Goal: Task Accomplishment & Management: Use online tool/utility

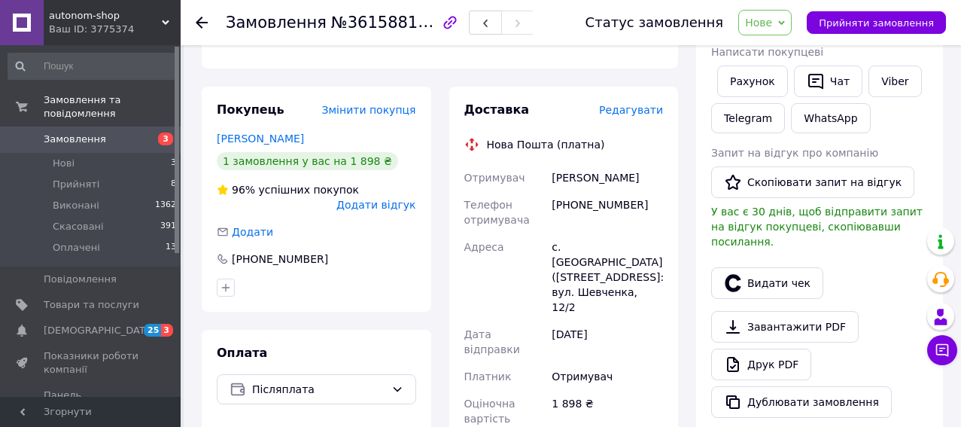
scroll to position [452, 0]
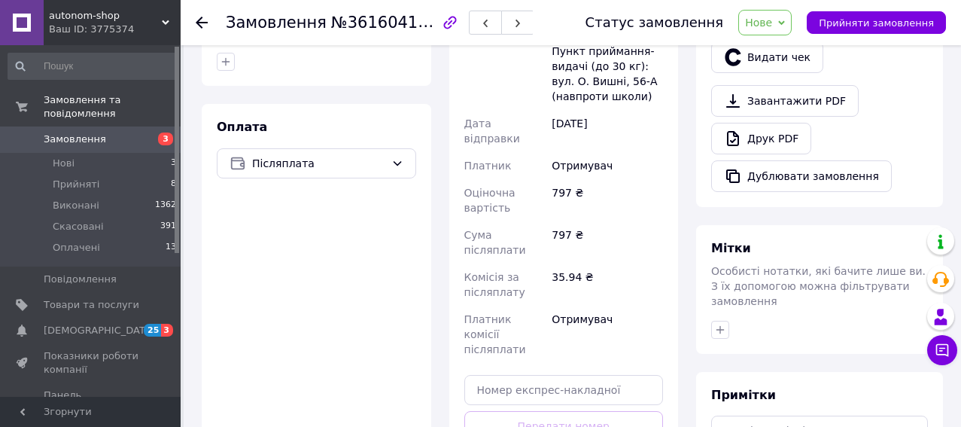
scroll to position [667, 0]
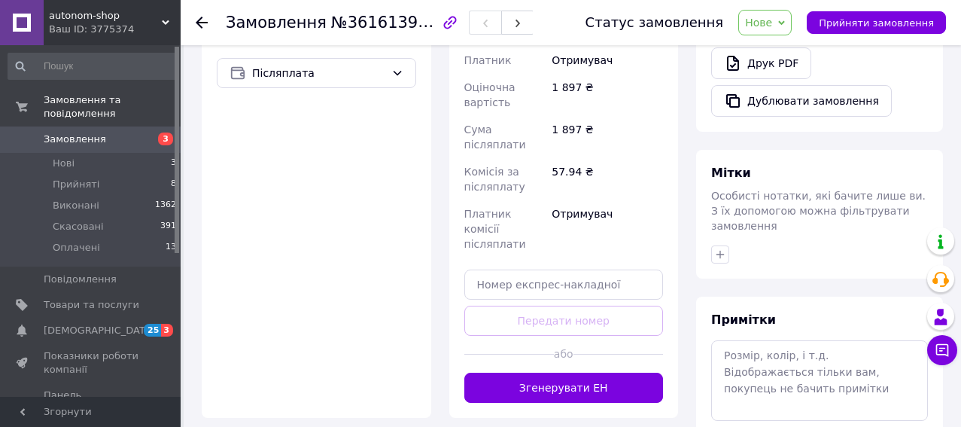
scroll to position [667, 0]
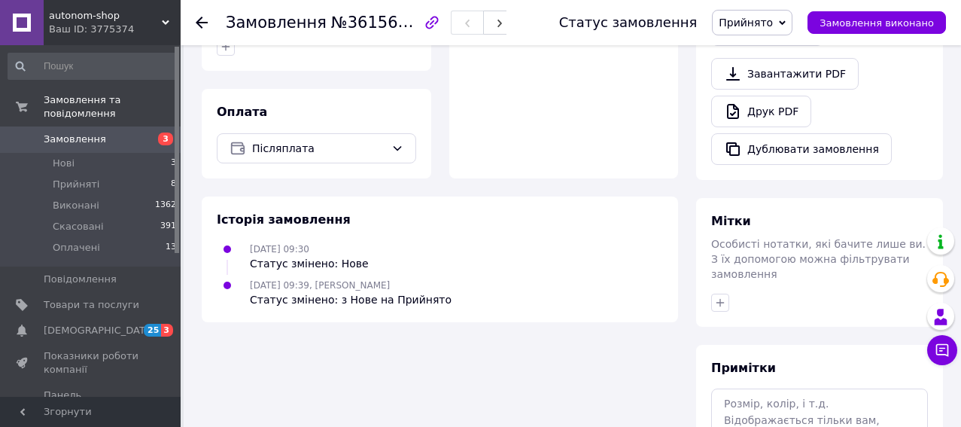
scroll to position [602, 0]
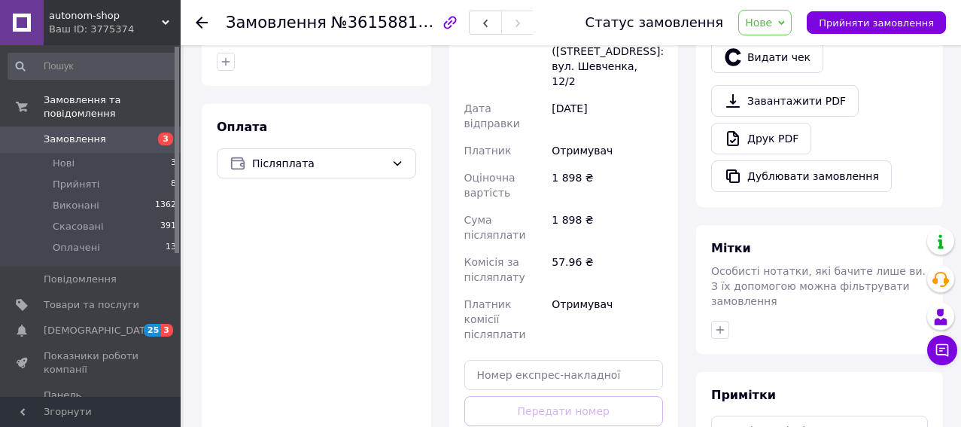
scroll to position [667, 0]
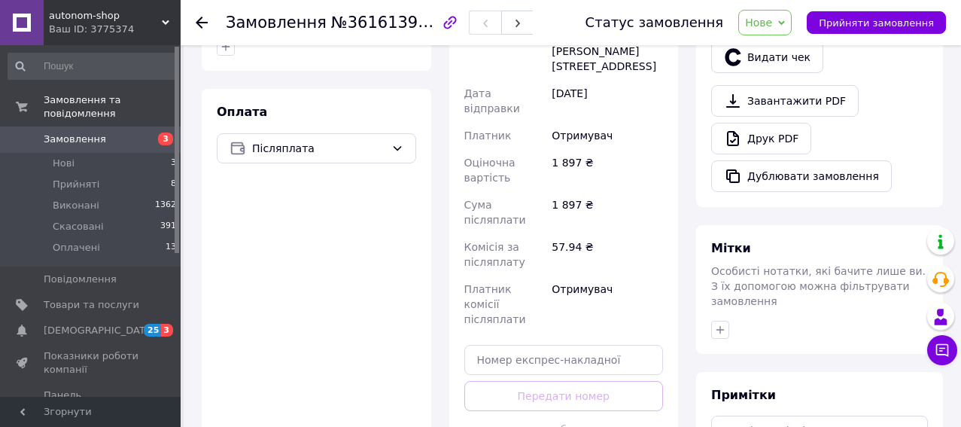
scroll to position [667, 0]
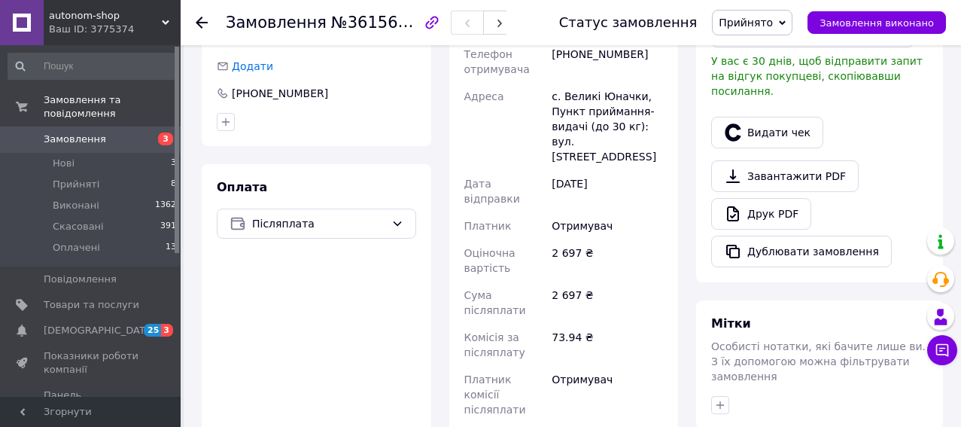
scroll to position [677, 0]
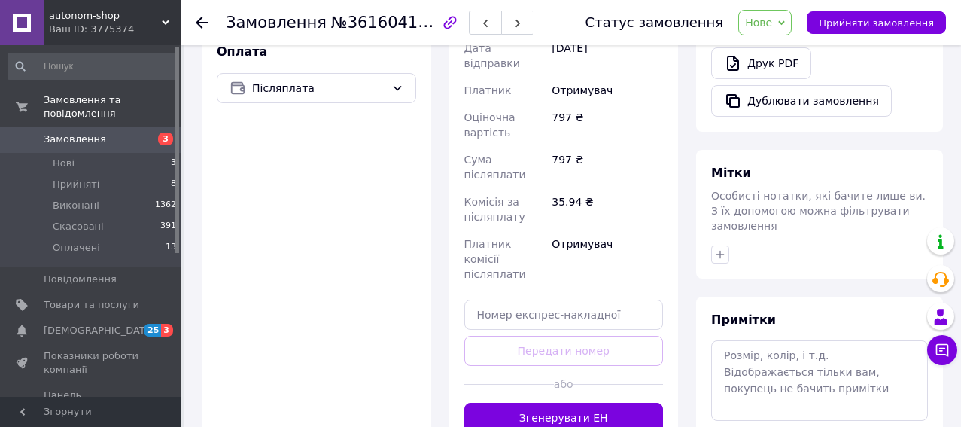
scroll to position [667, 0]
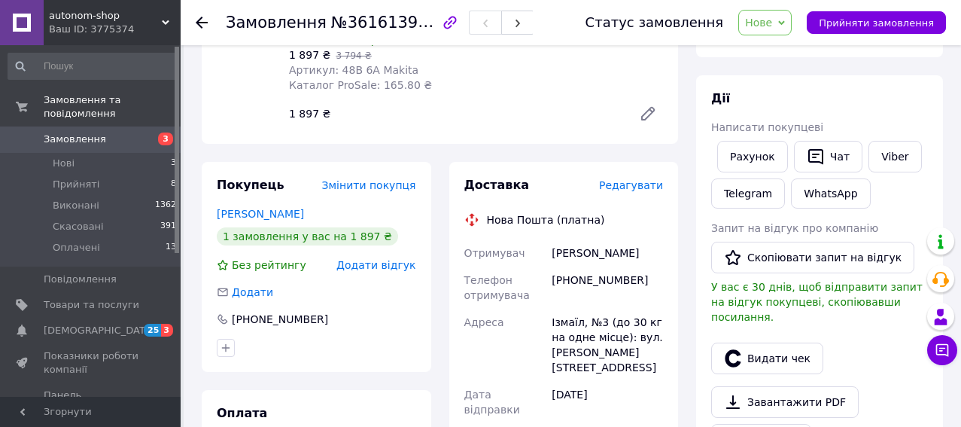
scroll to position [527, 0]
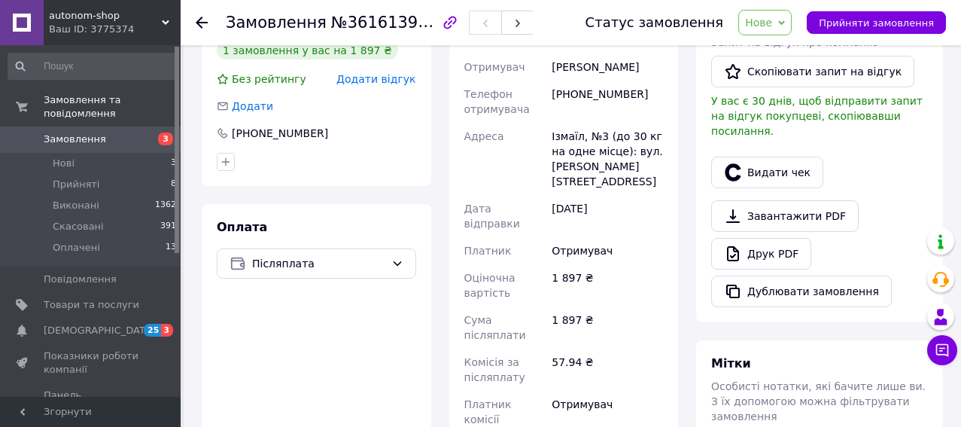
scroll to position [637, 0]
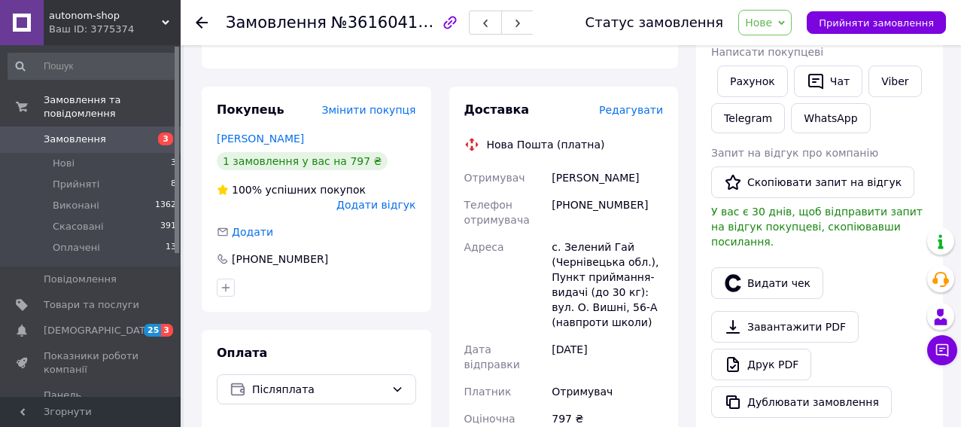
scroll to position [602, 0]
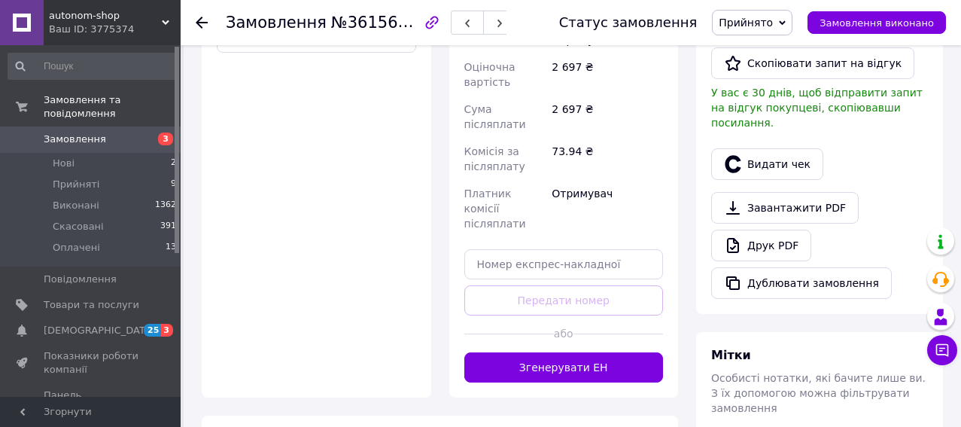
scroll to position [713, 0]
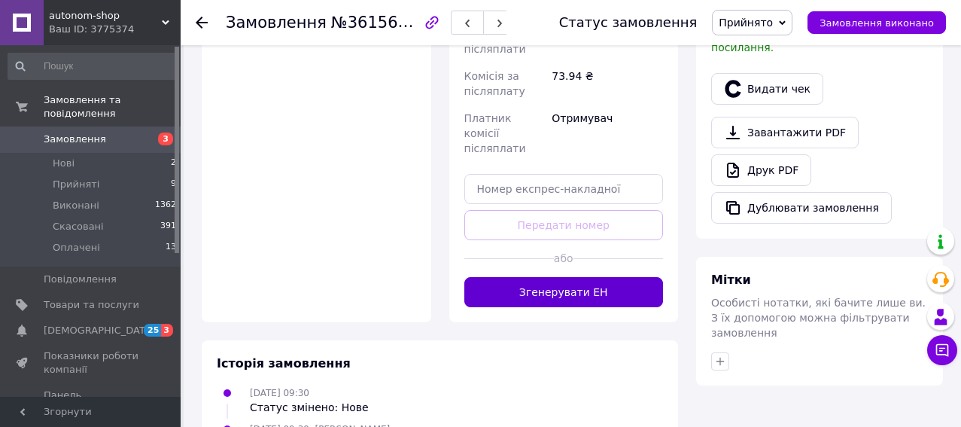
click at [535, 277] on button "Згенерувати ЕН" at bounding box center [563, 292] width 199 height 30
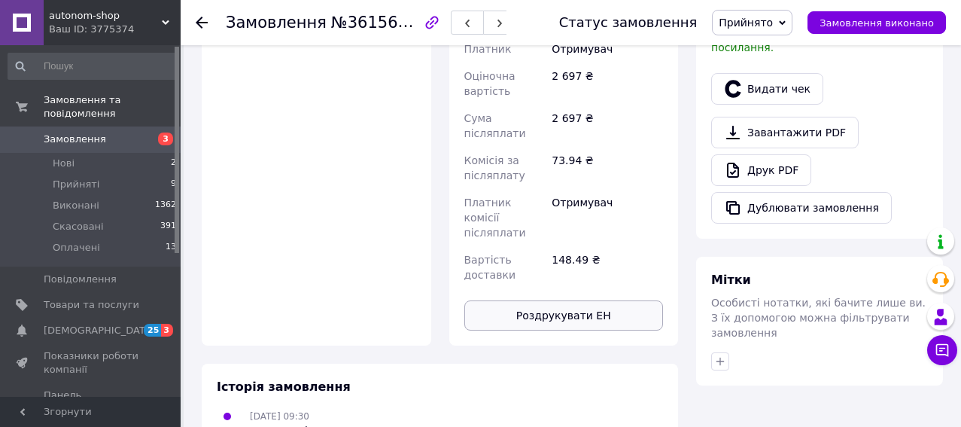
click at [557, 300] on button "Роздрукувати ЕН" at bounding box center [563, 315] width 199 height 30
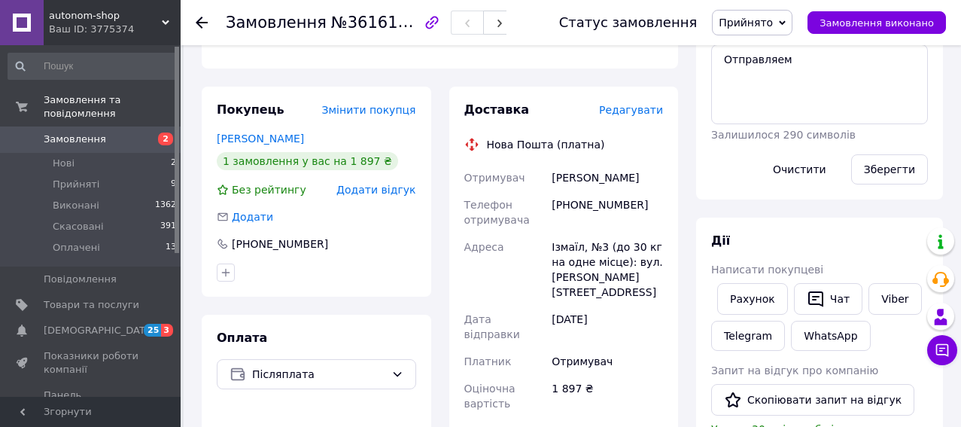
scroll to position [527, 0]
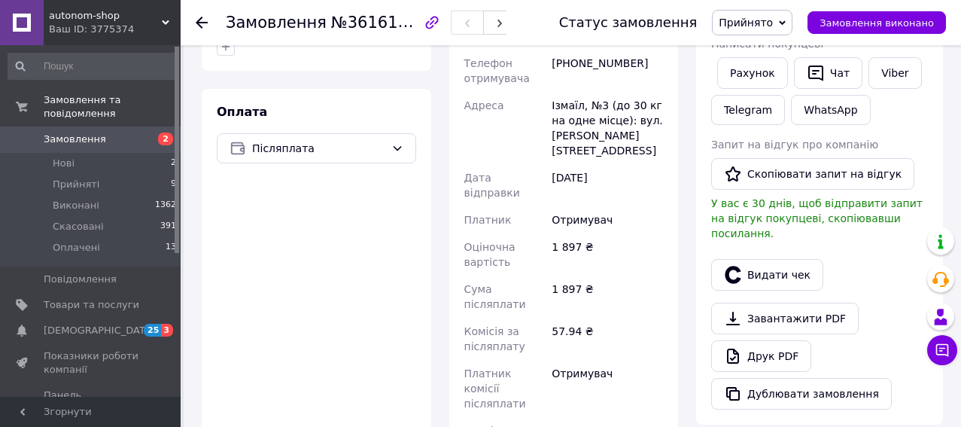
scroll to position [677, 0]
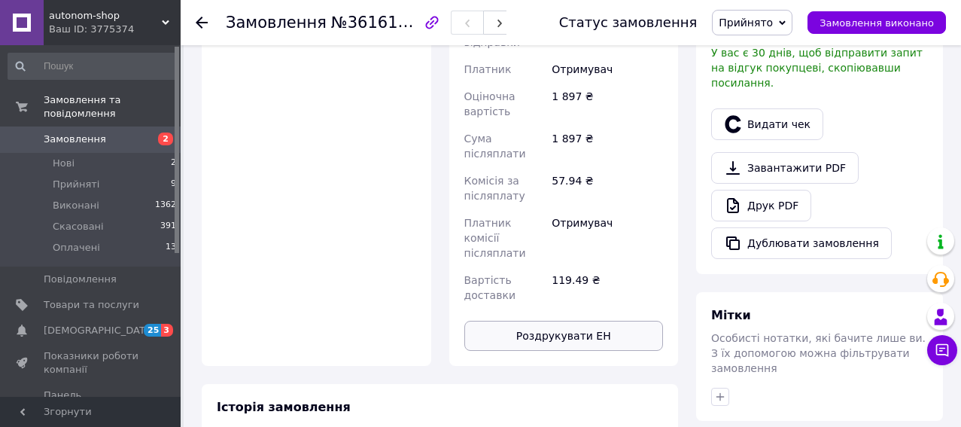
click at [540, 321] on button "Роздрукувати ЕН" at bounding box center [563, 336] width 199 height 30
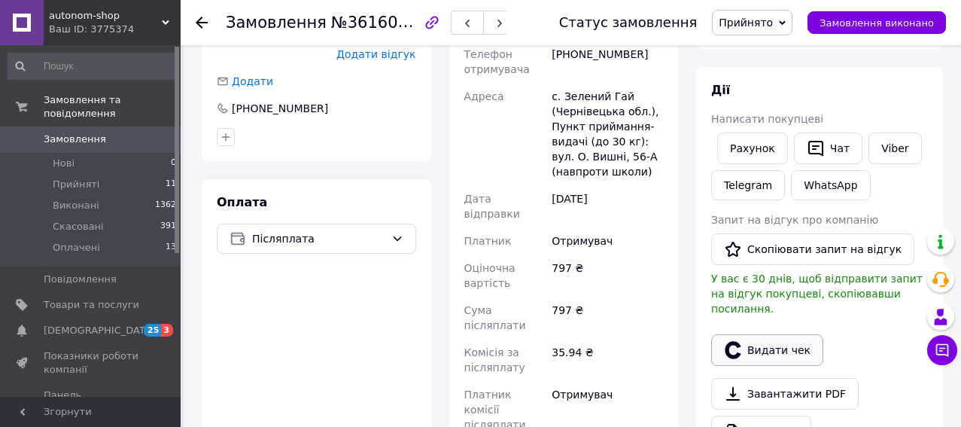
scroll to position [527, 0]
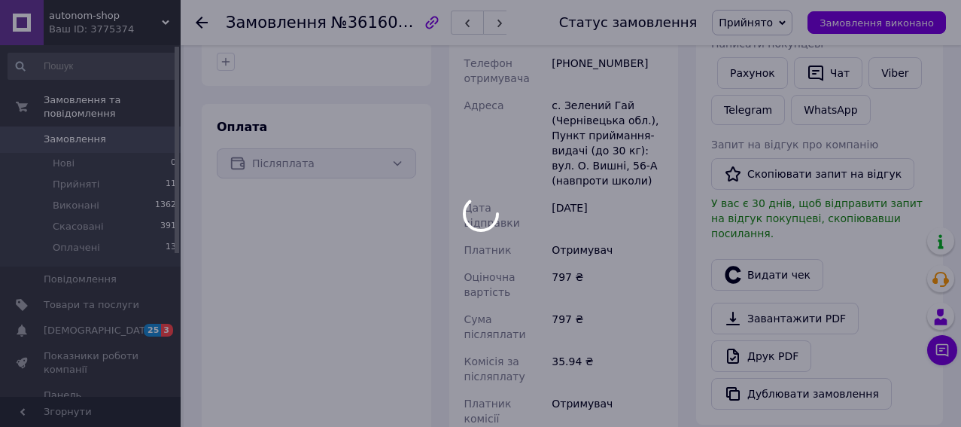
scroll to position [677, 0]
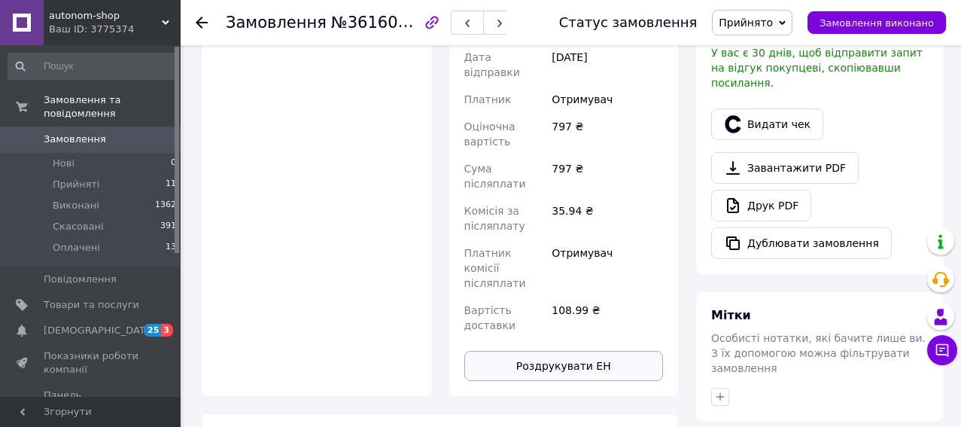
click at [570, 351] on button "Роздрукувати ЕН" at bounding box center [563, 366] width 199 height 30
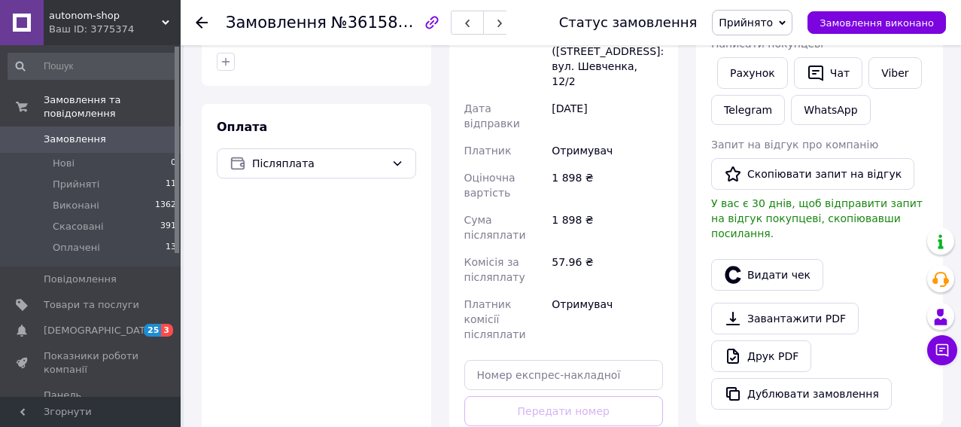
scroll to position [677, 0]
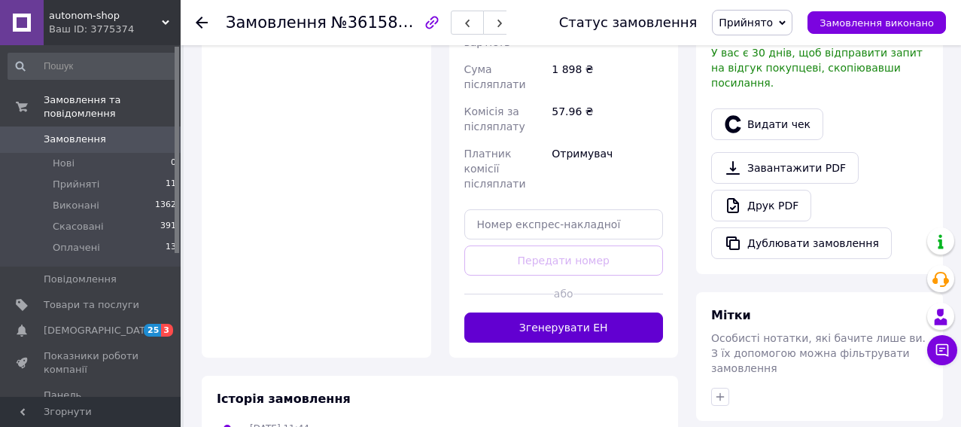
click at [527, 312] on button "Згенерувати ЕН" at bounding box center [563, 327] width 199 height 30
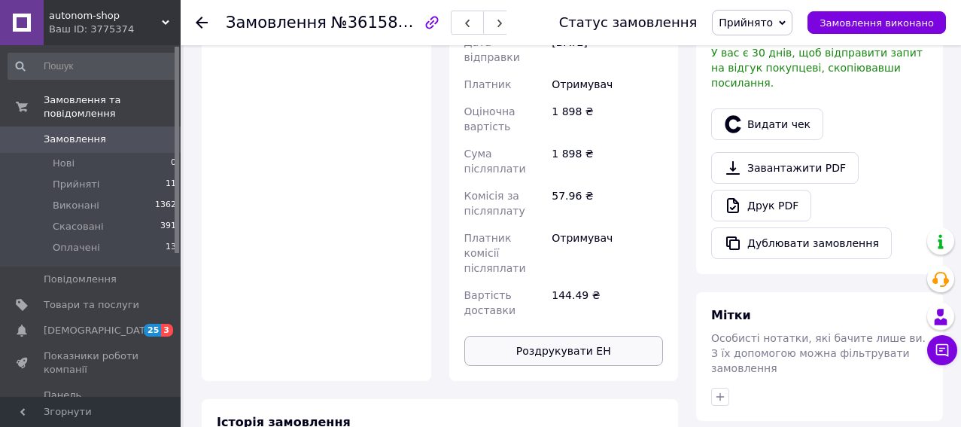
click at [551, 336] on button "Роздрукувати ЕН" at bounding box center [563, 351] width 199 height 30
